Goal: Contribute content: Add original content to the website for others to see

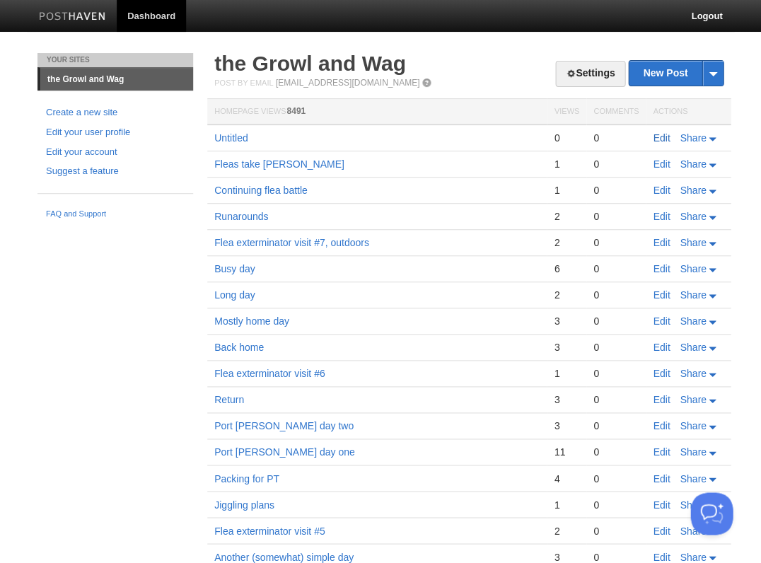
click at [659, 136] on link "Edit" at bounding box center [661, 137] width 17 height 11
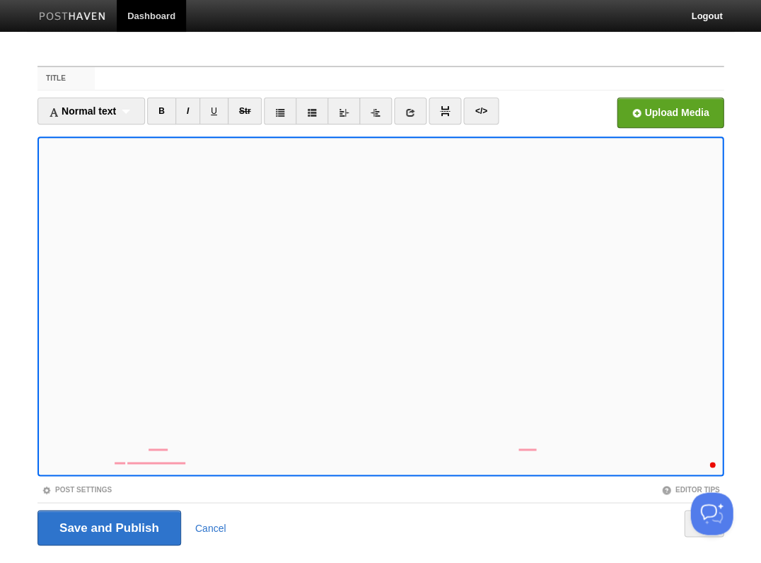
scroll to position [31, 0]
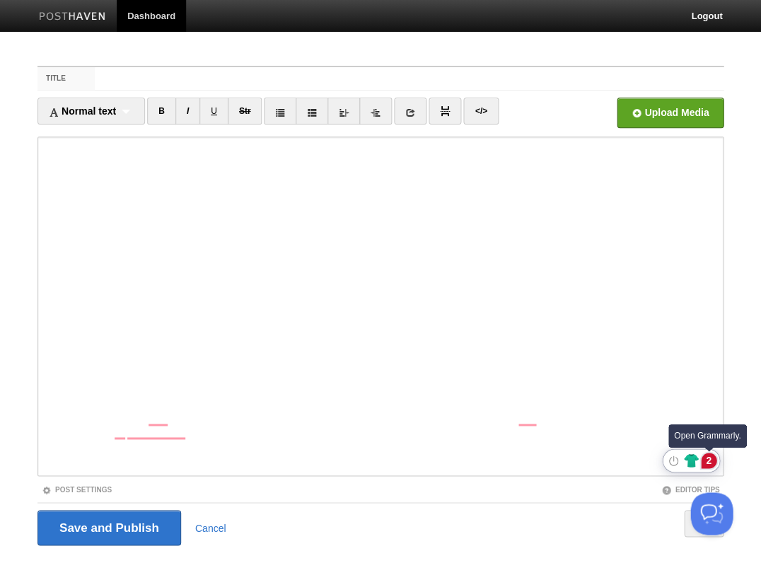
click at [710, 460] on div "2" at bounding box center [709, 461] width 16 height 16
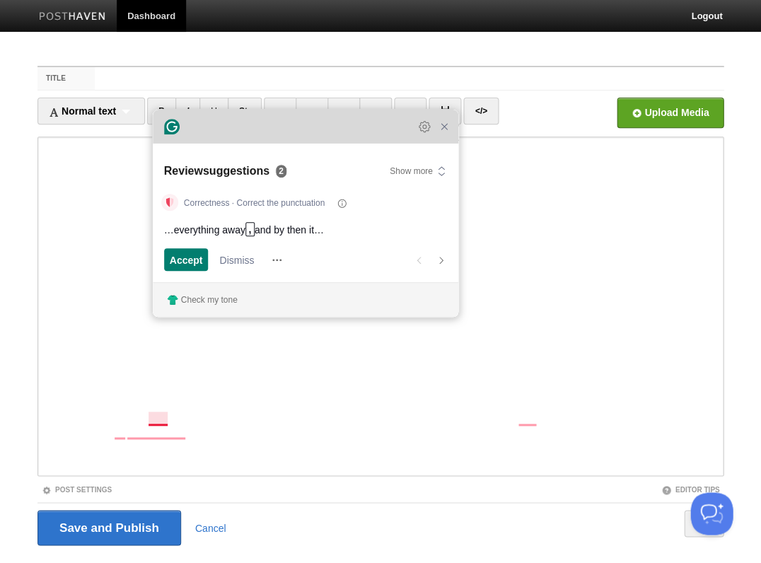
drag, startPoint x: 549, startPoint y: 262, endPoint x: 288, endPoint y: 132, distance: 290.6
click at [288, 132] on div "Grammarly Assistant Review suggestions 2 Show more Correctness · Correct the pu…" at bounding box center [305, 213] width 305 height 207
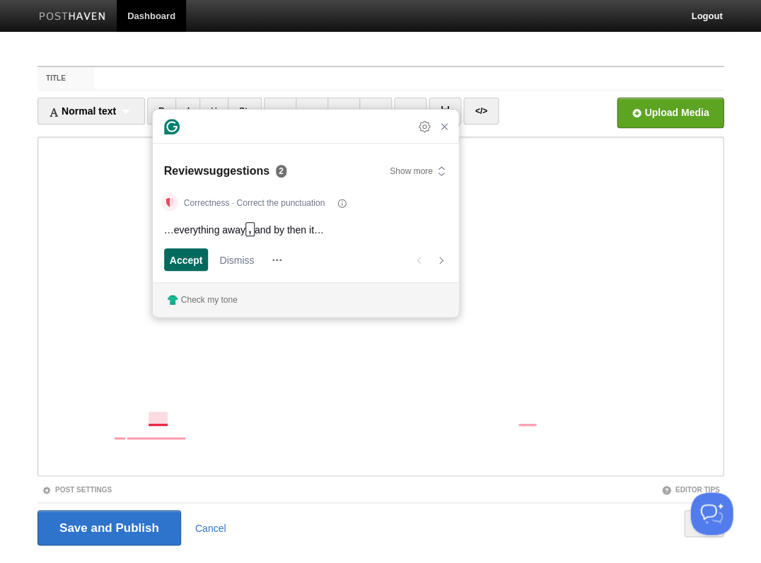
click at [192, 263] on span "Accept" at bounding box center [186, 259] width 33 height 15
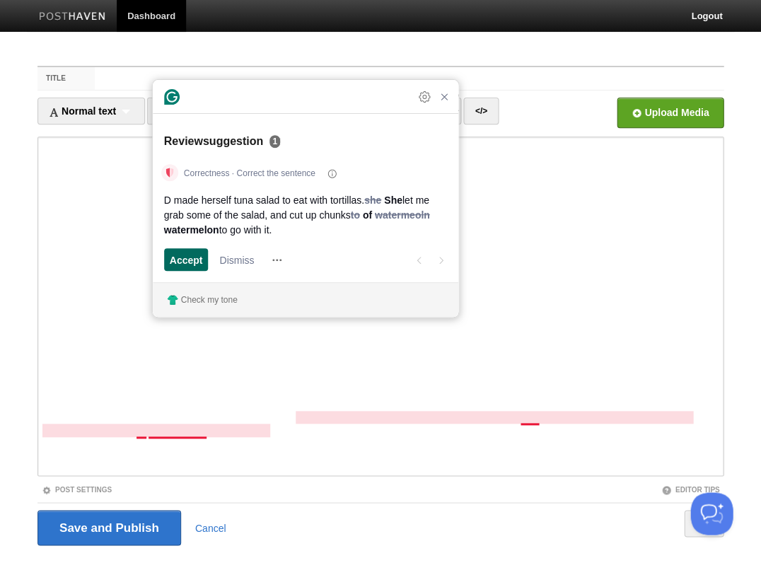
click at [186, 257] on span "Accept" at bounding box center [186, 259] width 33 height 15
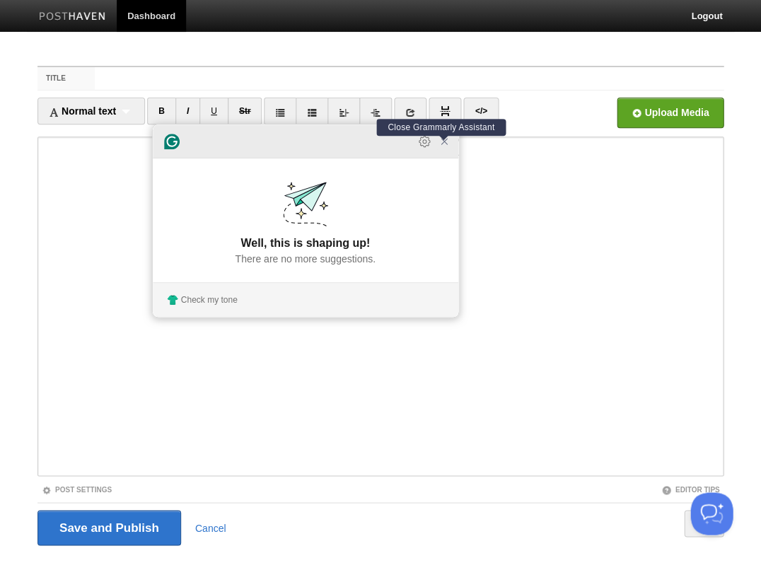
click at [443, 147] on icon "Close Grammarly Assistant" at bounding box center [443, 141] width 11 height 11
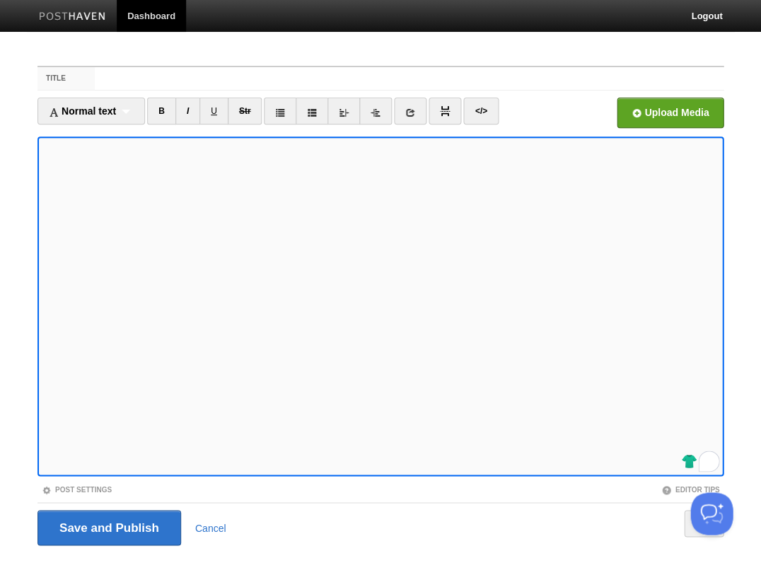
scroll to position [34, 0]
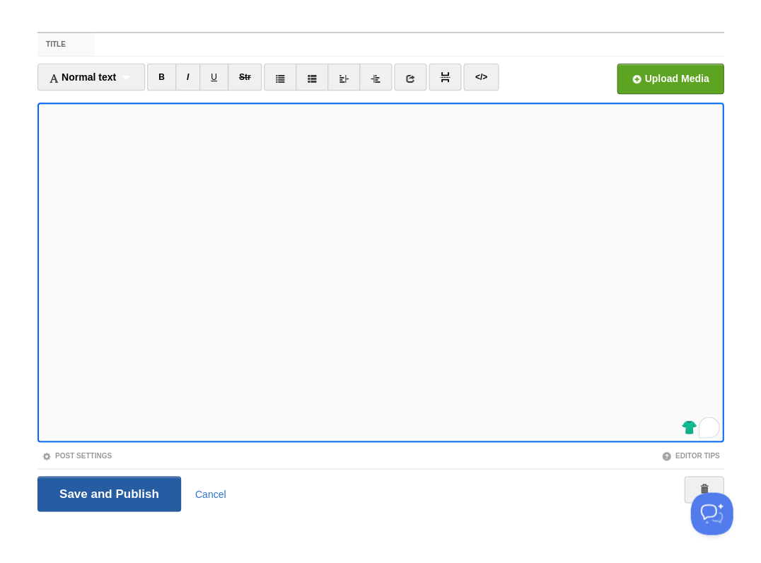
click at [107, 491] on input "Save and Publish" at bounding box center [109, 493] width 144 height 35
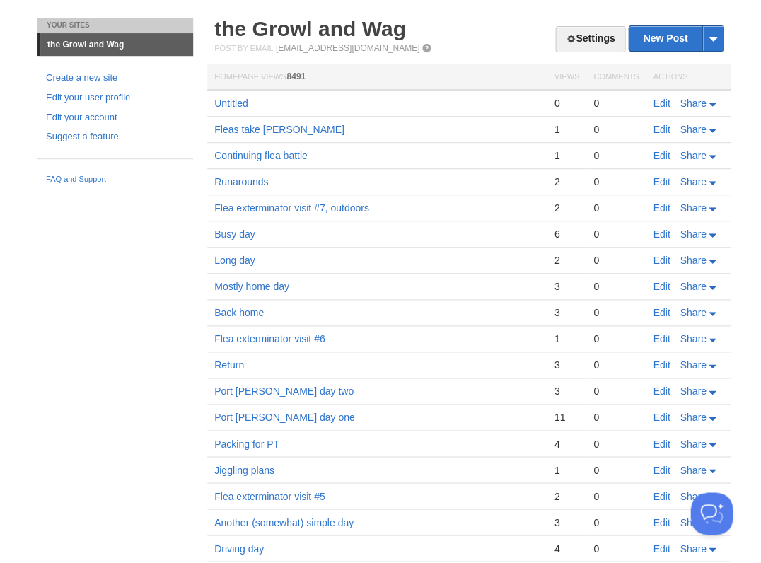
scroll to position [32, 0]
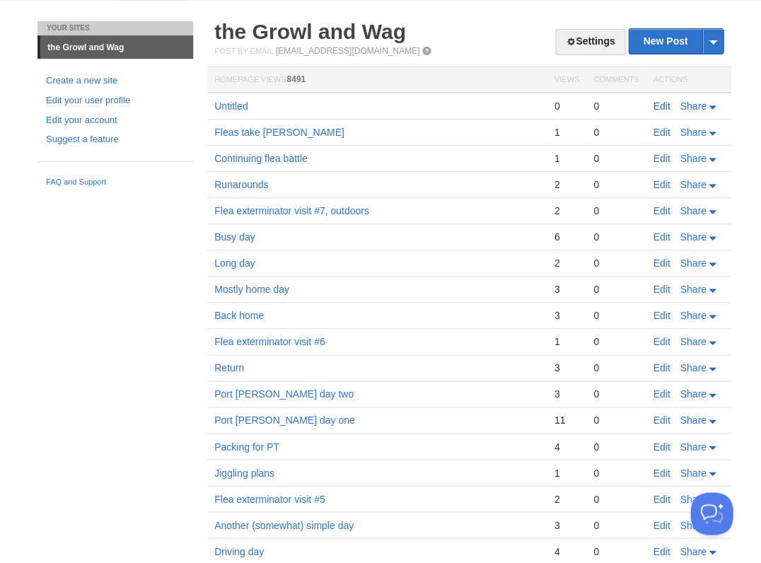
click at [662, 103] on link "Edit" at bounding box center [661, 105] width 17 height 11
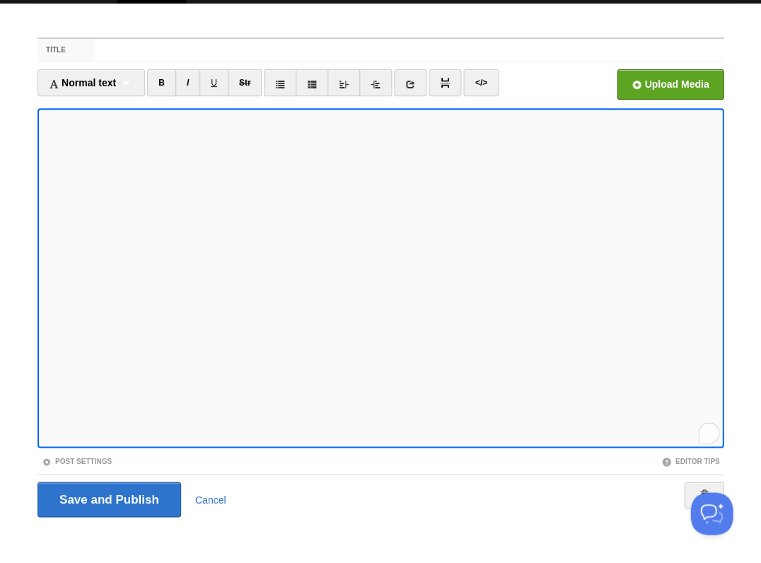
scroll to position [30, 0]
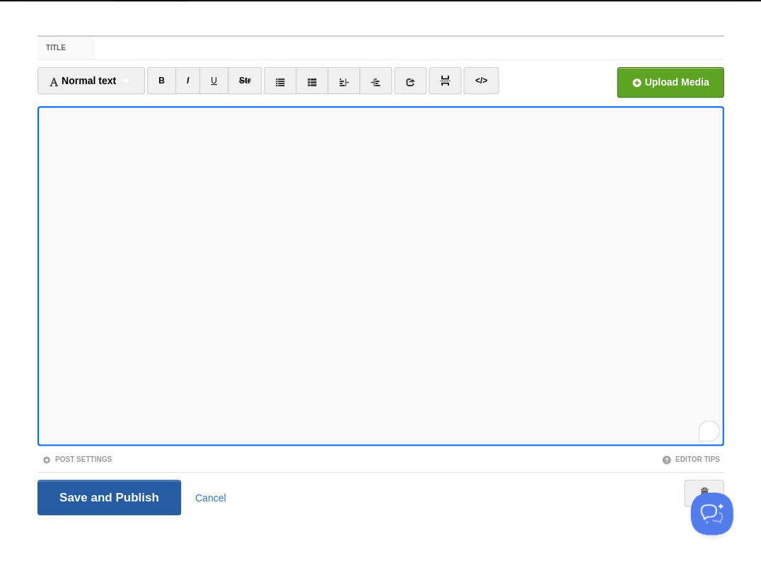
click at [107, 495] on input "Save and Publish" at bounding box center [109, 496] width 144 height 35
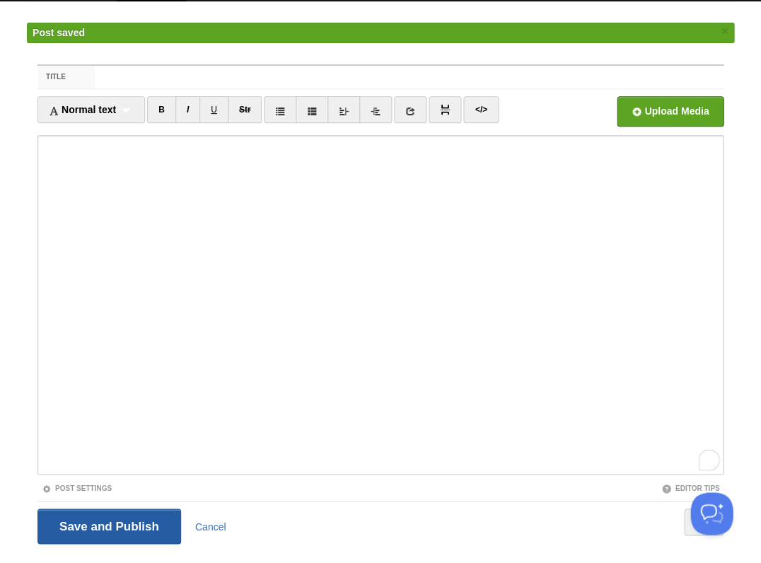
scroll to position [81, 0]
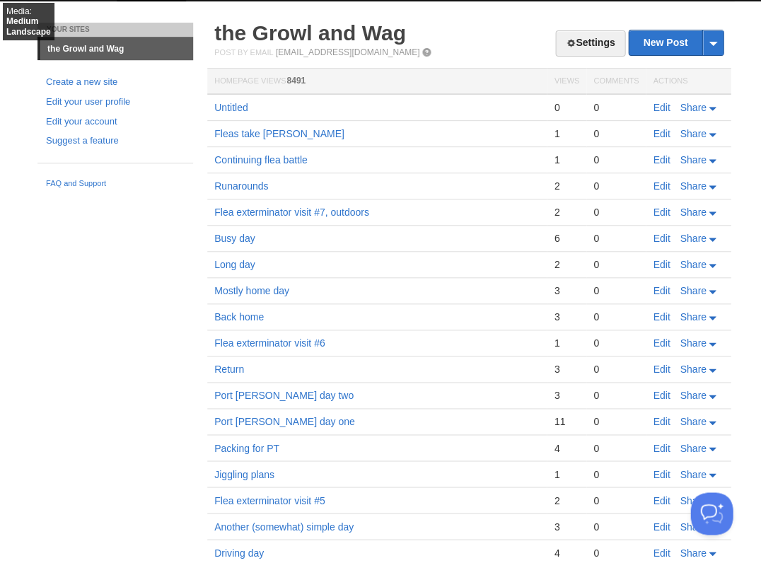
click at [274, 38] on link "the Growl and Wag" at bounding box center [310, 32] width 192 height 23
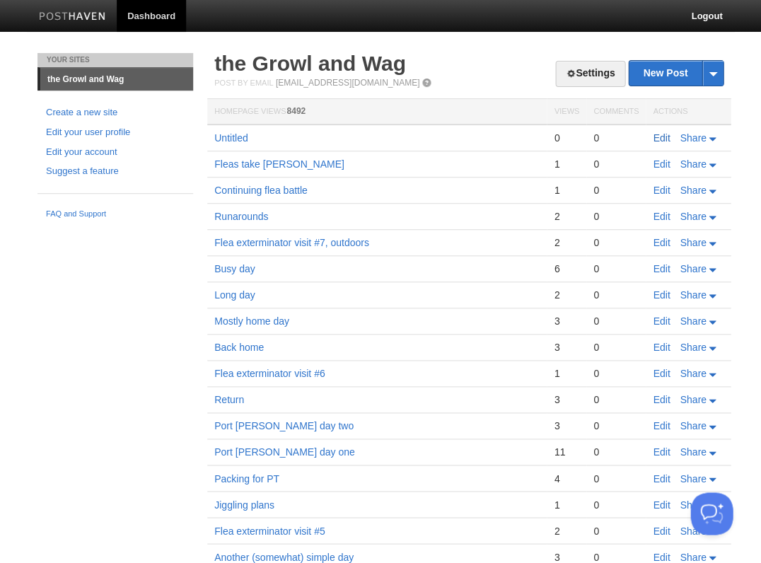
click at [657, 136] on link "Edit" at bounding box center [661, 137] width 17 height 11
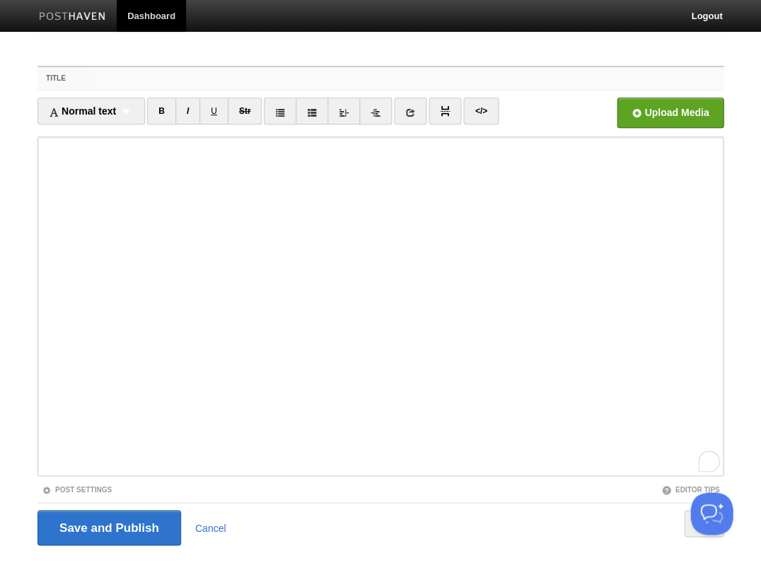
click at [170, 83] on input "Title" at bounding box center [409, 78] width 629 height 23
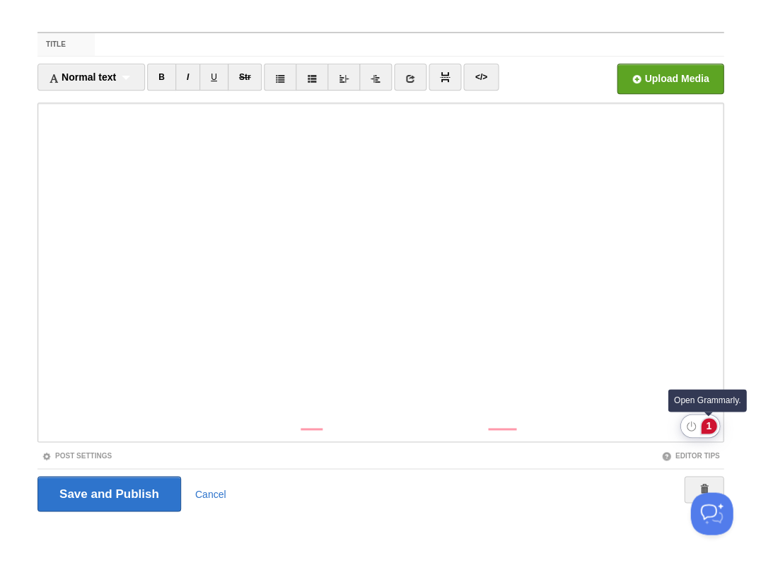
click at [706, 426] on div "1" at bounding box center [709, 426] width 16 height 16
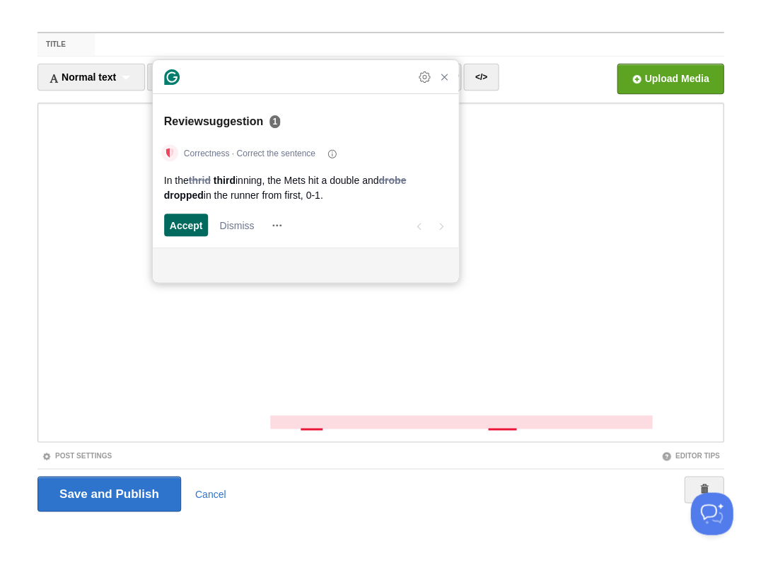
click at [185, 223] on span "Accept" at bounding box center [186, 225] width 33 height 15
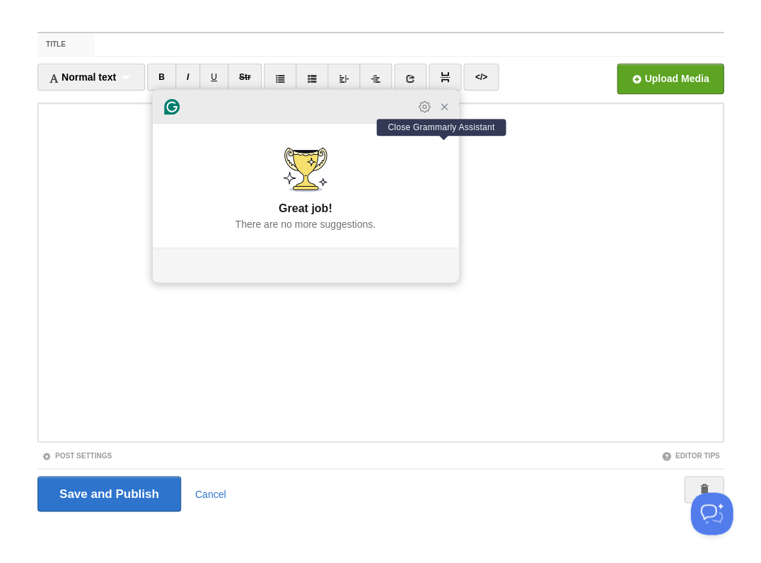
click at [443, 112] on icon "Close Grammarly Assistant" at bounding box center [443, 106] width 11 height 11
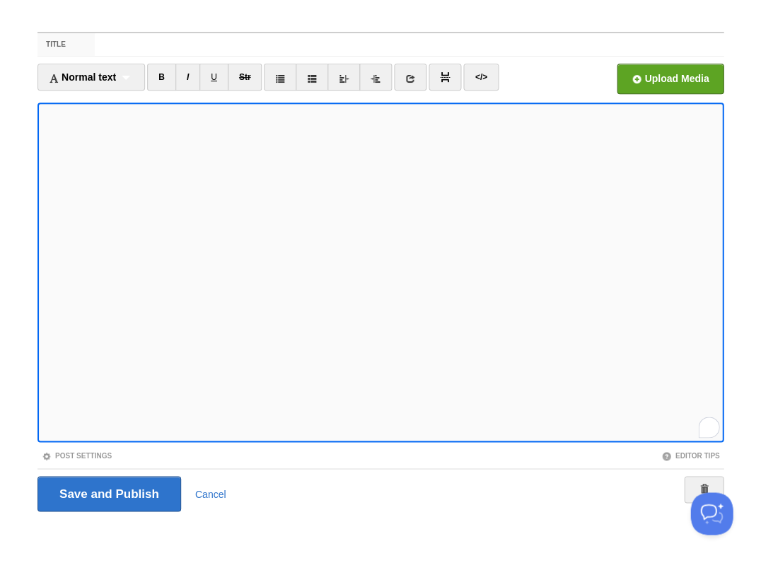
scroll to position [107, 0]
click at [107, 491] on input "Save and Publish" at bounding box center [109, 493] width 144 height 35
